Goal: Transaction & Acquisition: Purchase product/service

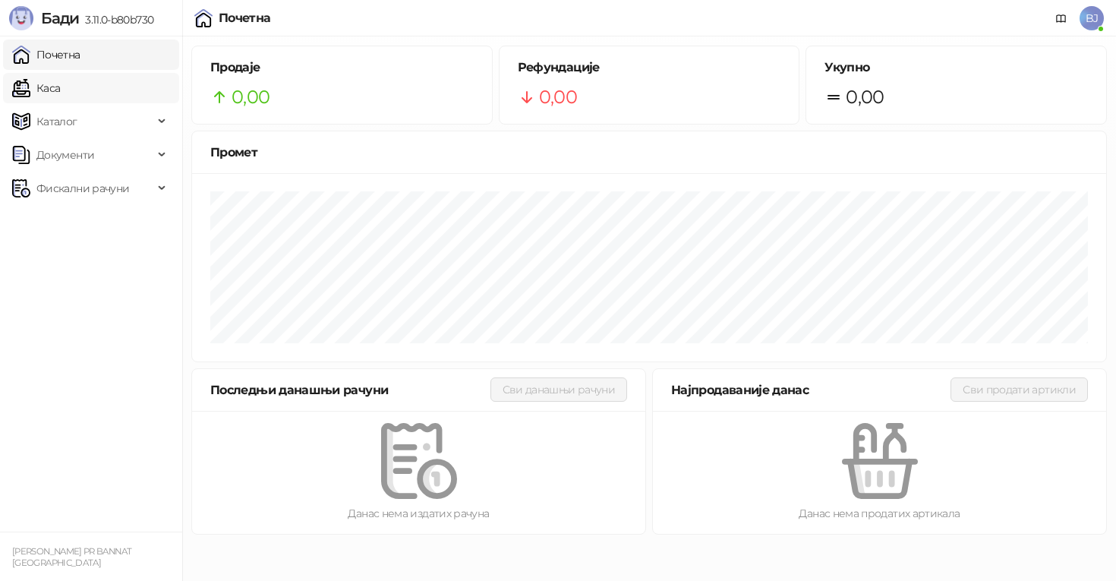
click at [60, 92] on link "Каса" at bounding box center [36, 88] width 48 height 30
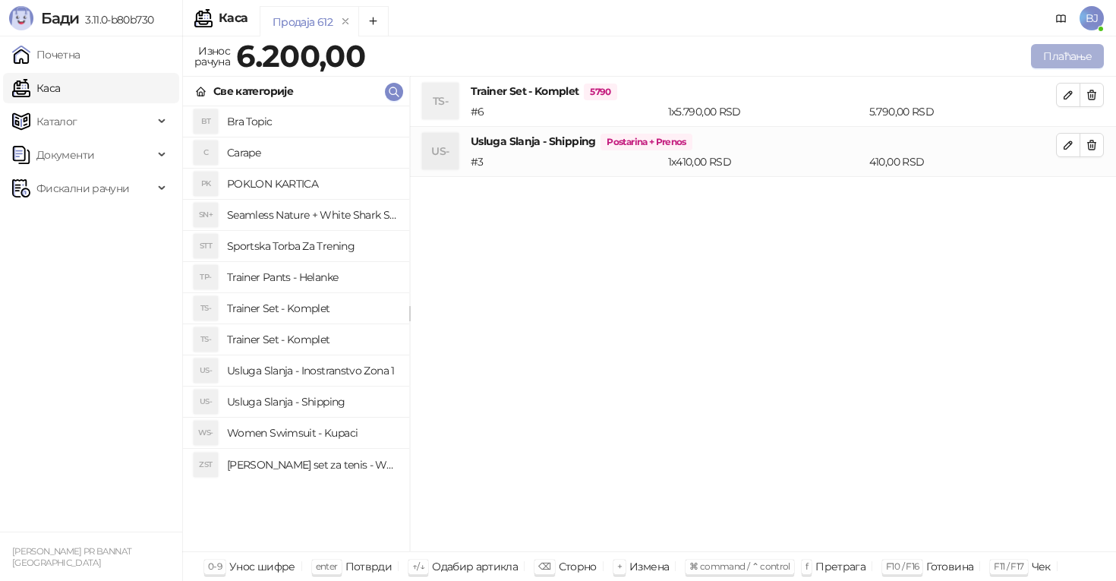
click at [1078, 59] on button "Плаћање" at bounding box center [1067, 56] width 73 height 24
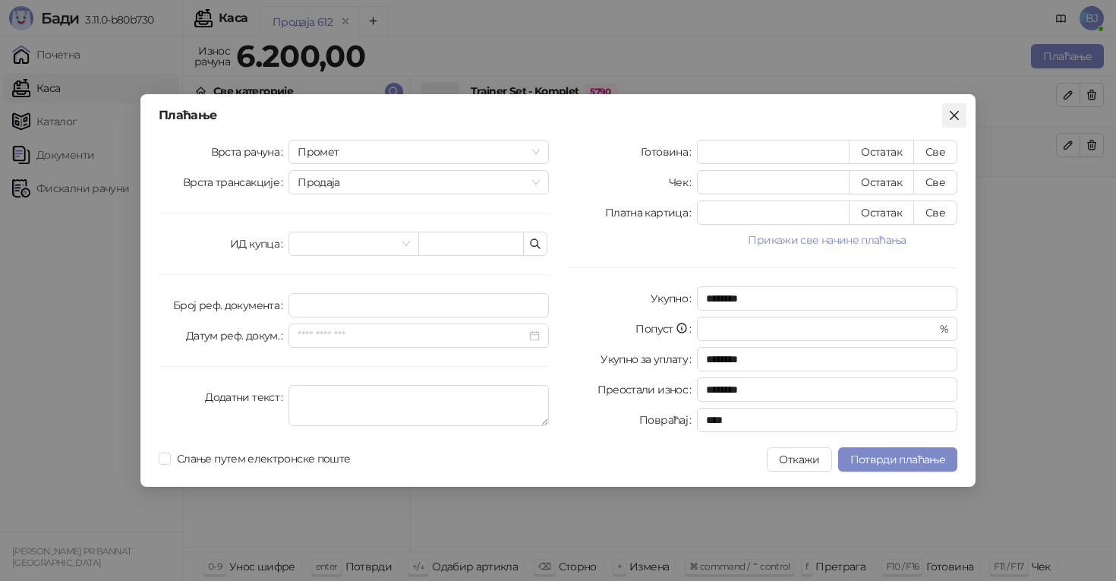
click at [953, 118] on icon "close" at bounding box center [954, 115] width 9 height 9
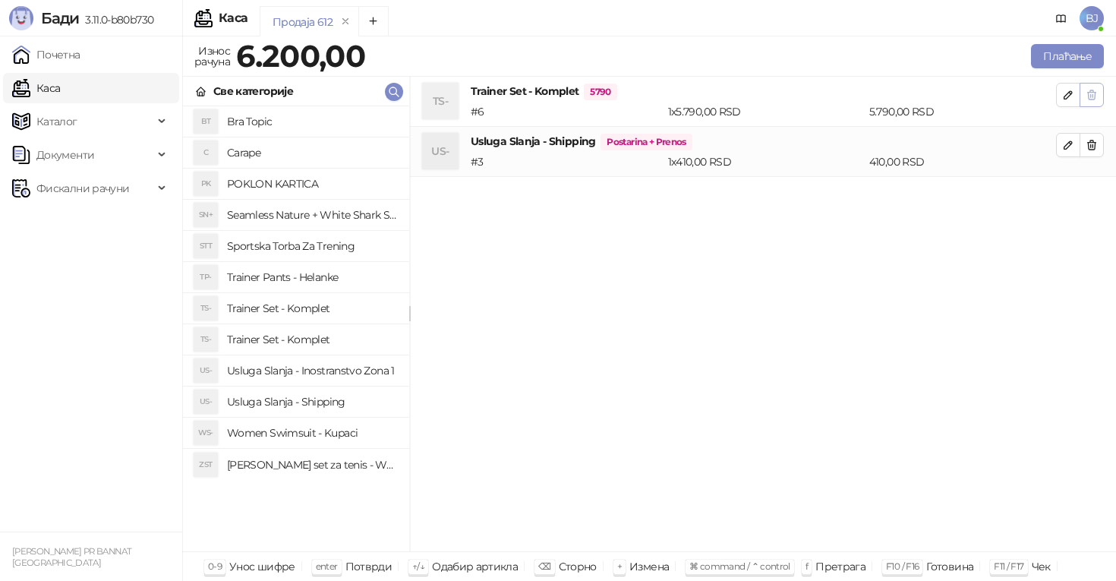
click at [1094, 95] on icon "button" at bounding box center [1092, 95] width 12 height 12
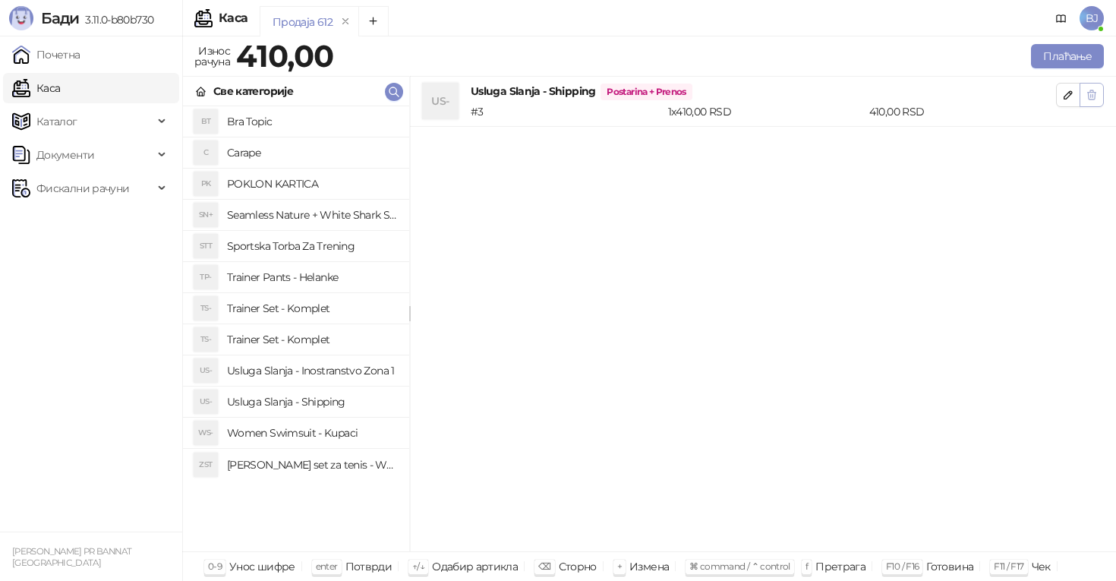
click at [1096, 99] on icon "button" at bounding box center [1092, 95] width 12 height 12
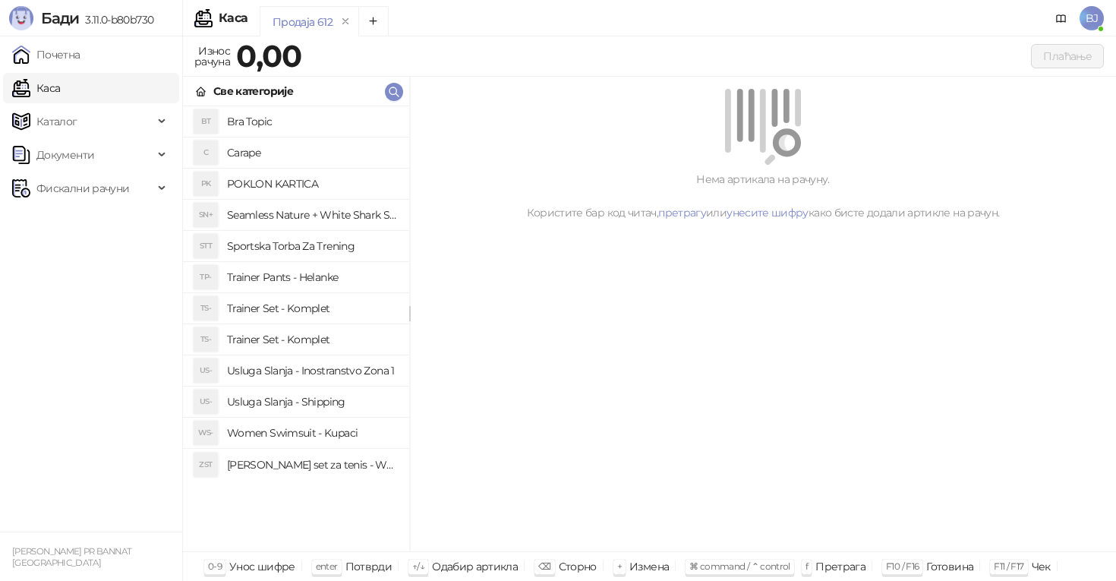
click at [315, 308] on h4 "Trainer Set - Komplet" at bounding box center [312, 308] width 170 height 24
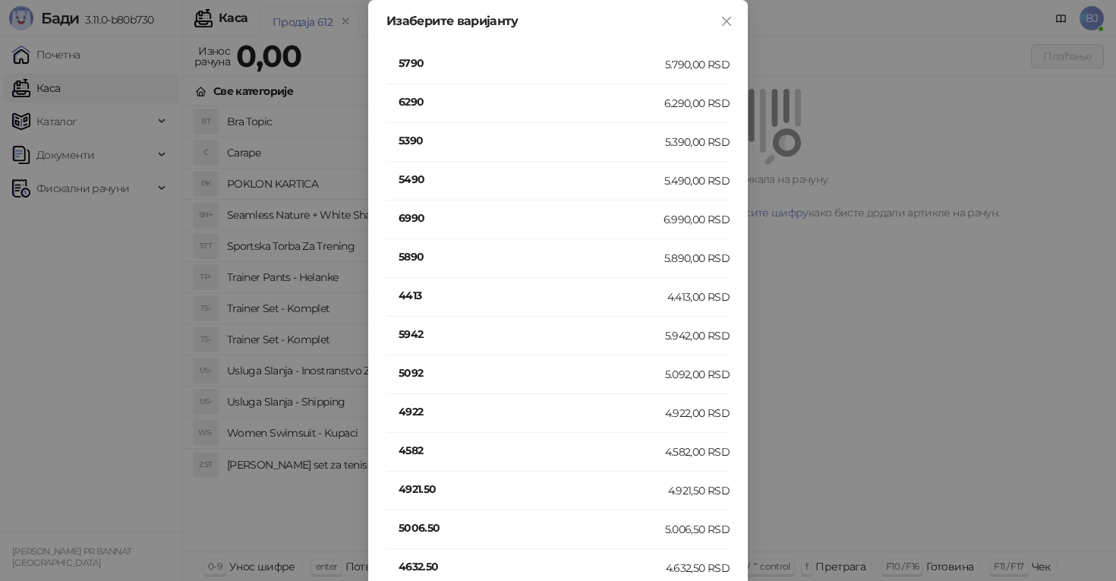
click at [437, 343] on div "5942" at bounding box center [532, 336] width 267 height 20
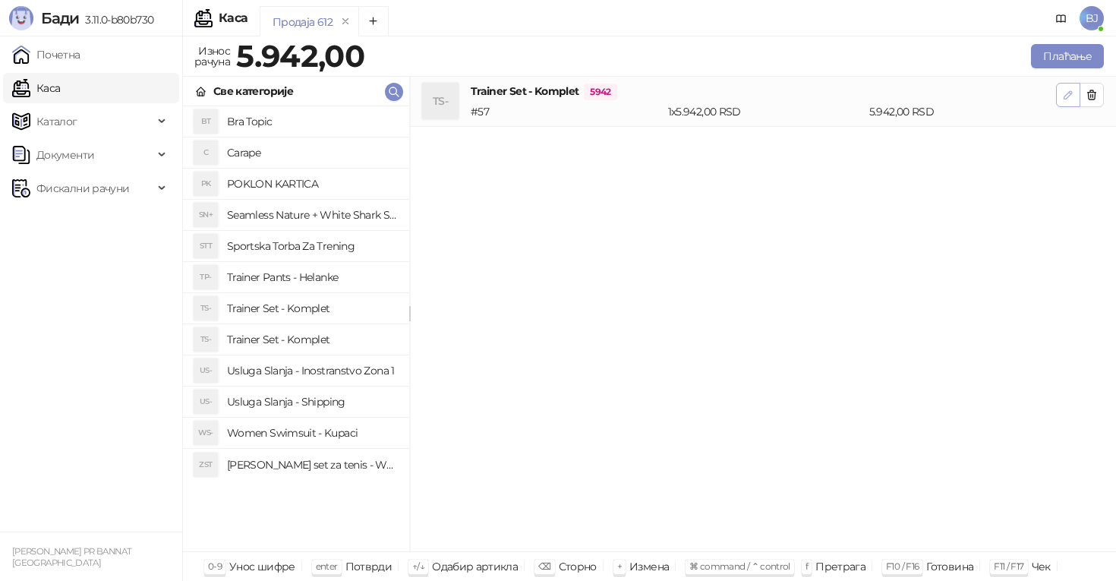
click at [1059, 98] on button "button" at bounding box center [1068, 95] width 24 height 24
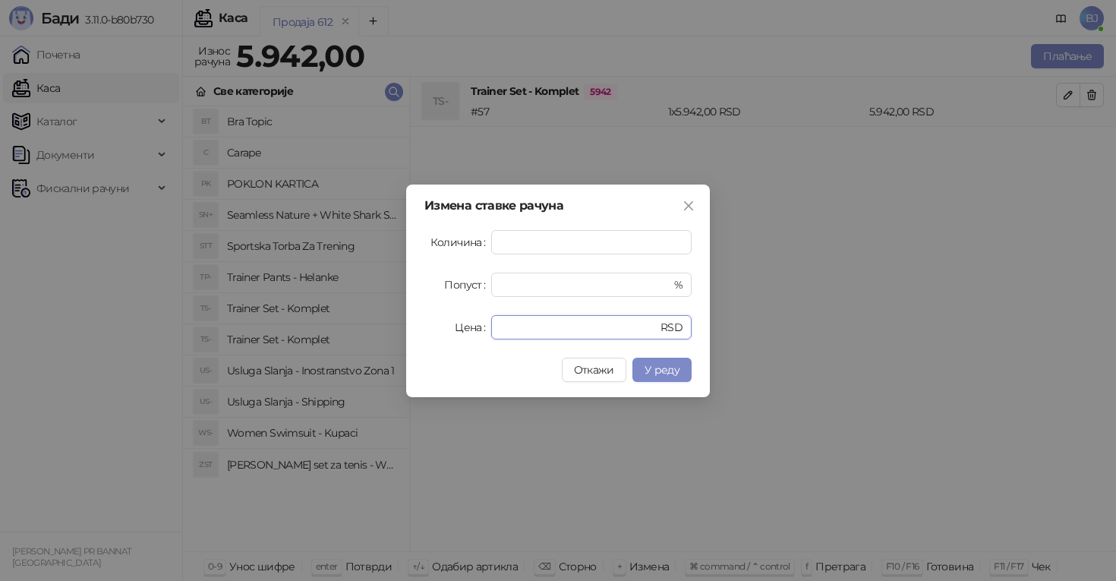
drag, startPoint x: 541, startPoint y: 326, endPoint x: 456, endPoint y: 326, distance: 85.8
click at [456, 326] on div "Цена **** RSD" at bounding box center [557, 327] width 267 height 24
type input "****"
click at [661, 361] on button "У реду" at bounding box center [661, 370] width 59 height 24
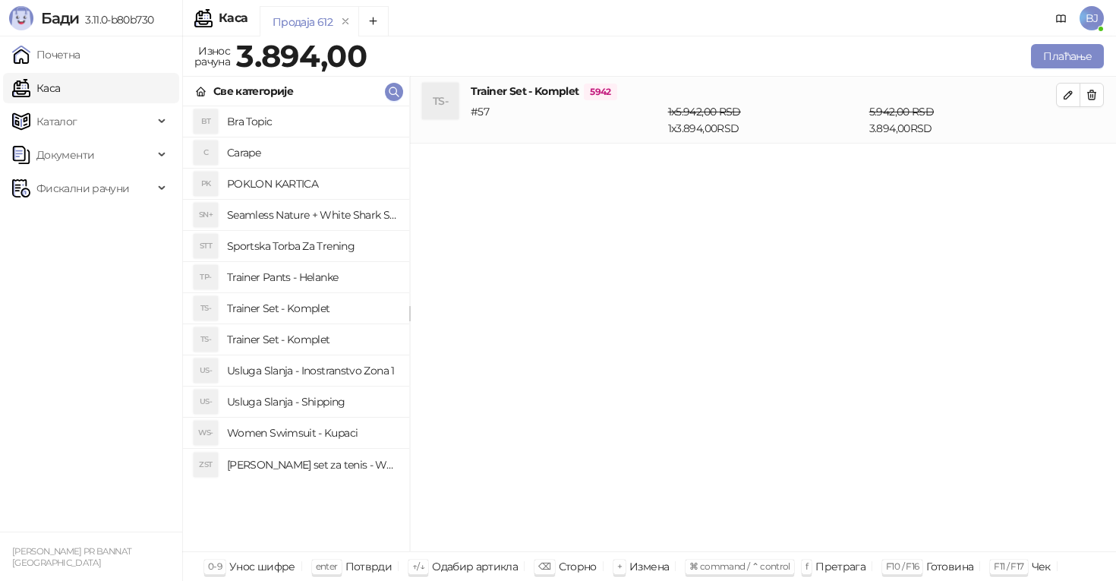
click at [314, 403] on h4 "Usluga Slanja - Shipping" at bounding box center [312, 402] width 170 height 24
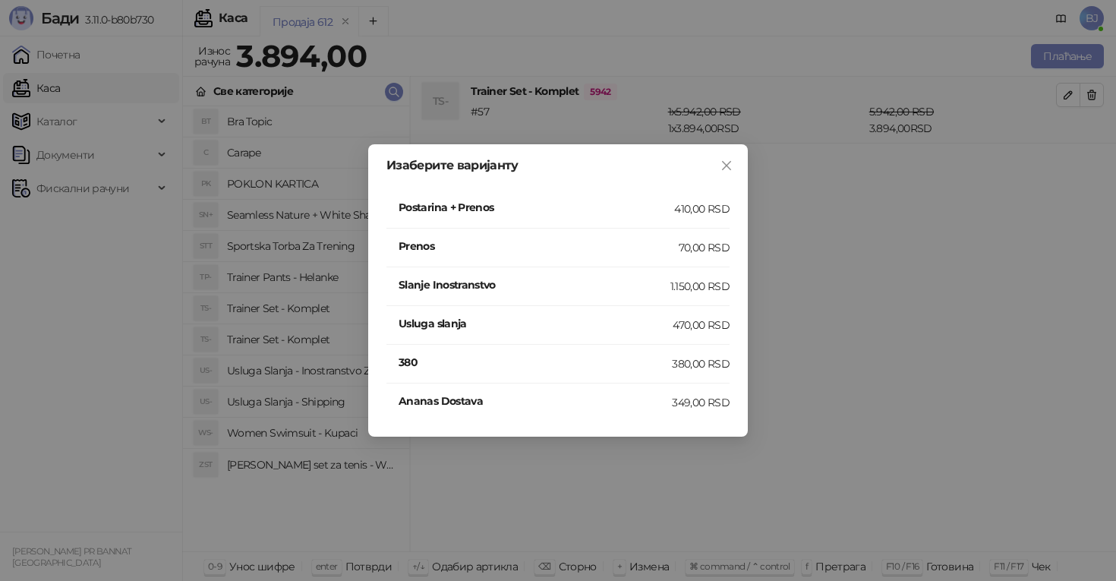
click at [673, 211] on h4 "Postarina + Prenos" at bounding box center [537, 207] width 276 height 17
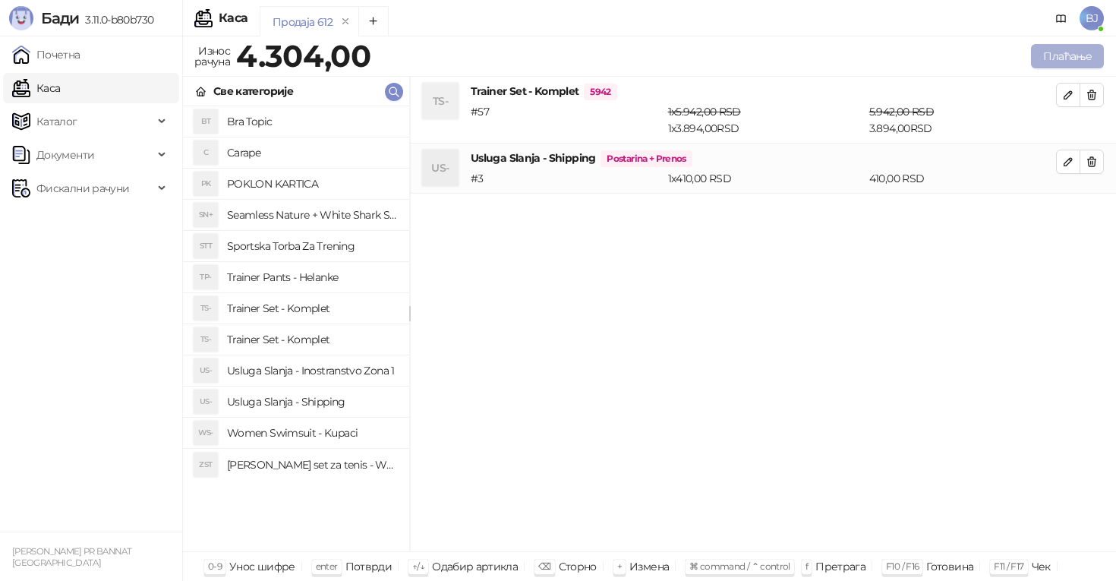
click at [1049, 62] on button "Плаћање" at bounding box center [1067, 56] width 73 height 24
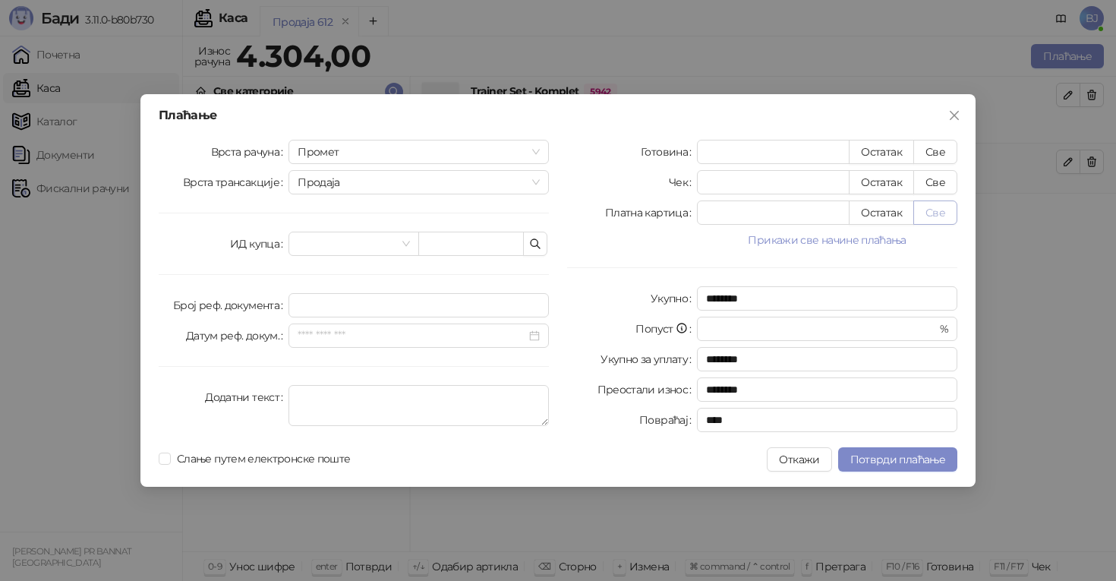
click at [938, 218] on button "Све" at bounding box center [935, 212] width 44 height 24
type input "****"
click at [908, 440] on div "Плаћање Врста рачуна Промет Врста трансакције Продаја ИД купца Број реф. докуме…" at bounding box center [557, 290] width 835 height 393
click at [904, 451] on button "Потврди плаћање" at bounding box center [897, 459] width 119 height 24
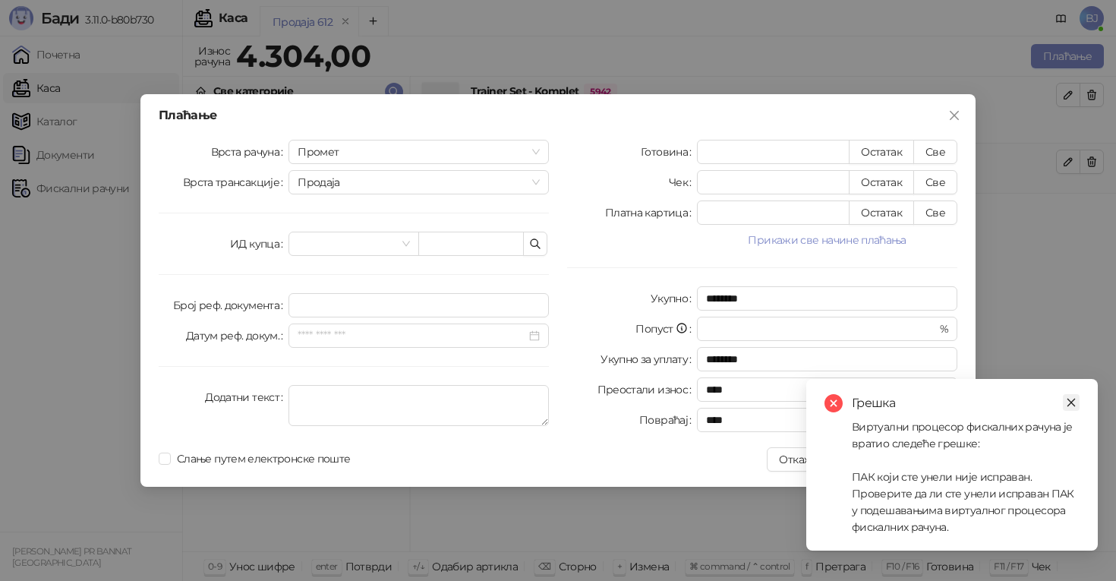
click at [1074, 403] on icon "close" at bounding box center [1071, 402] width 11 height 11
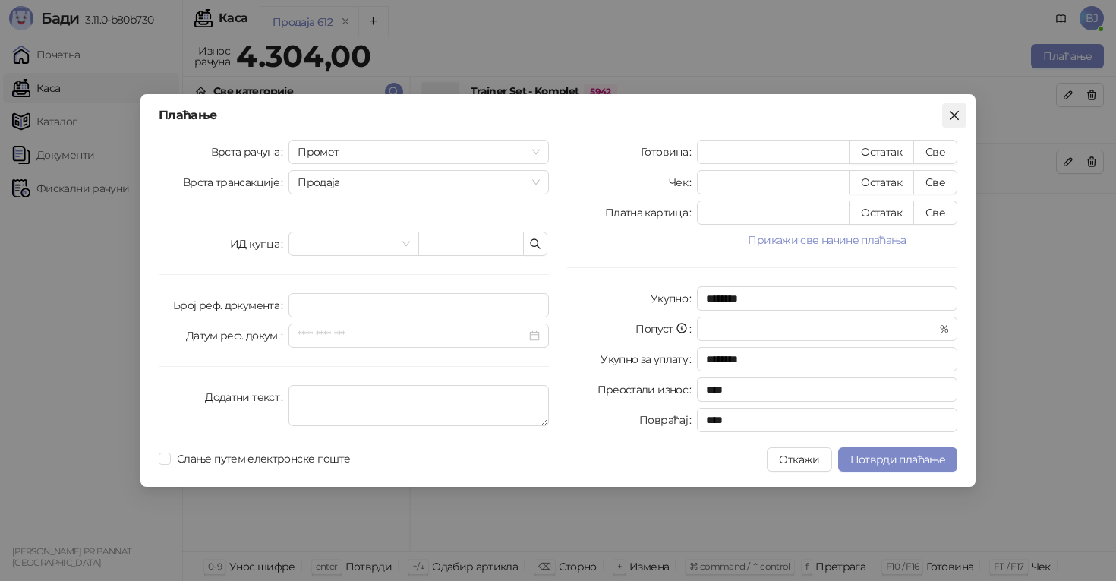
click at [960, 121] on button "Close" at bounding box center [954, 115] width 24 height 24
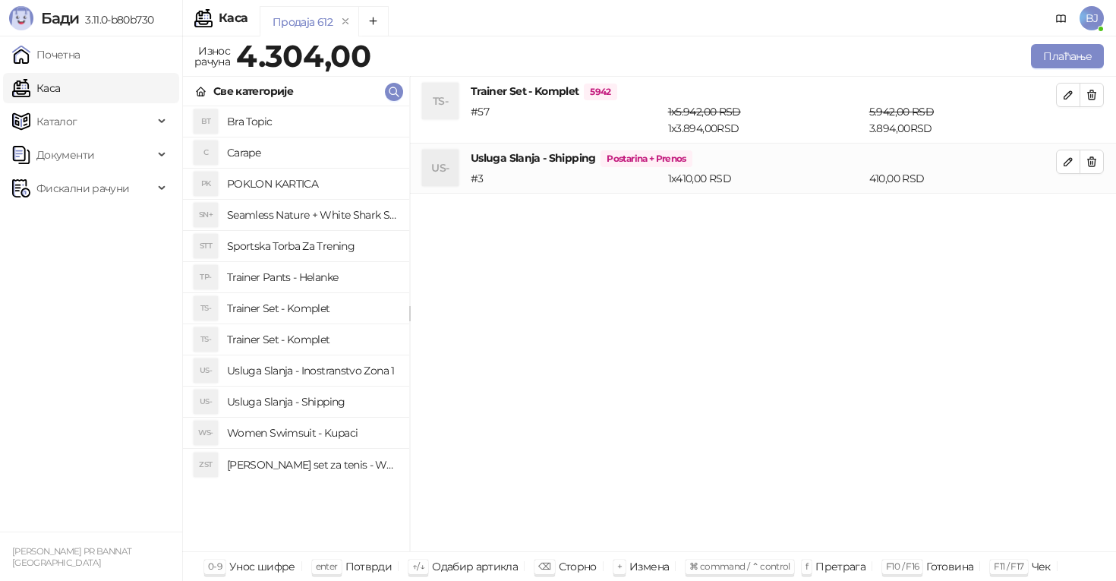
click at [749, 123] on div "1 x 5.942,00 RSD 1 x 3.894,00 RSD" at bounding box center [765, 119] width 201 height 33
